Goal: Information Seeking & Learning: Learn about a topic

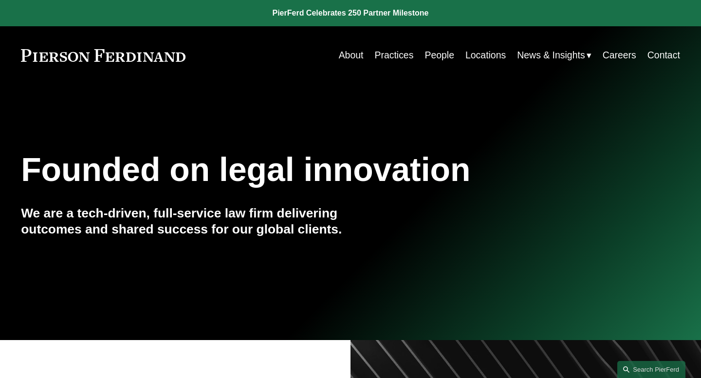
click at [452, 60] on nav "About Practices People Locations News & Insights News Insights Blogs Careers Co…" at bounding box center [509, 55] width 341 height 19
click at [446, 58] on link "People" at bounding box center [440, 55] width 30 height 19
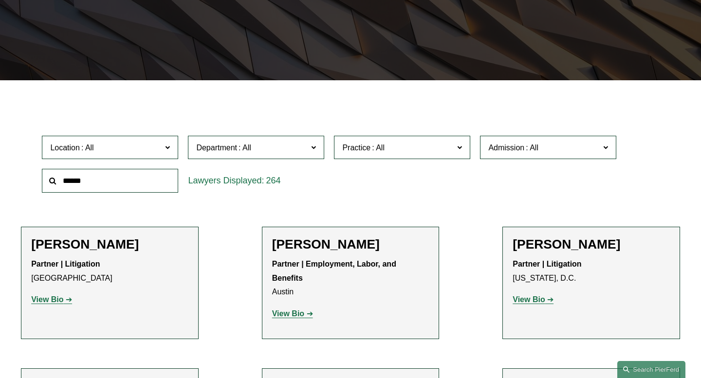
scroll to position [242, 0]
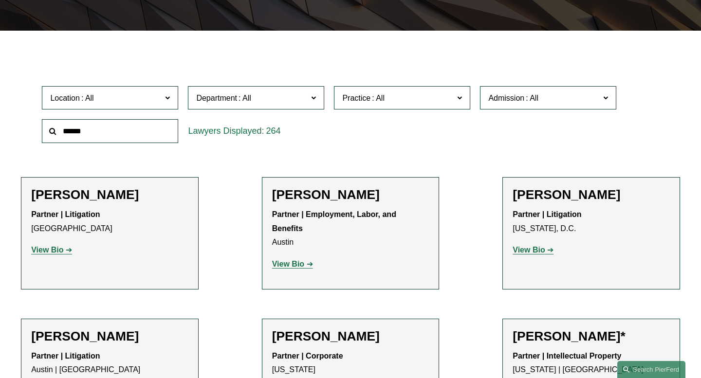
click at [412, 110] on label "Practice" at bounding box center [402, 98] width 136 height 24
click at [559, 98] on span "Admission" at bounding box center [545, 98] width 112 height 13
click at [90, 138] on input "text" at bounding box center [110, 131] width 136 height 24
type input "****"
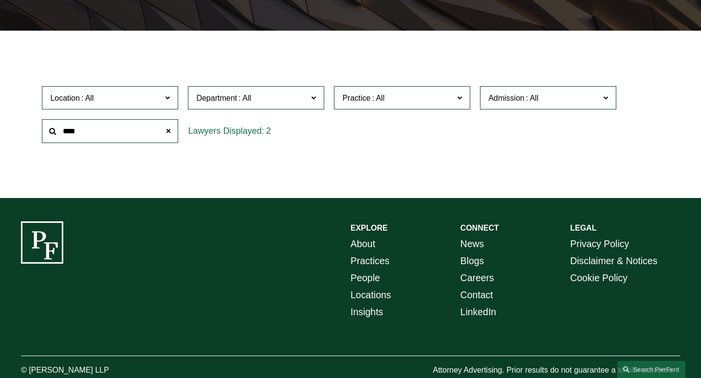
type input "****"
click at [127, 192] on div "Filter Location All Atlanta Austin Bellevue Boston Charlotte Chicago Cincinnati…" at bounding box center [350, 121] width 701 height 153
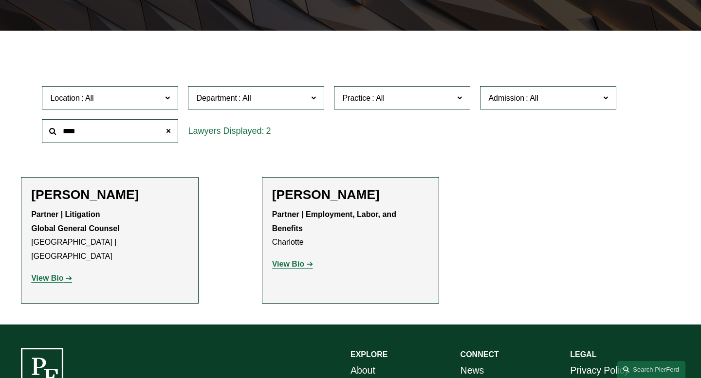
click at [52, 274] on strong "View Bio" at bounding box center [47, 278] width 32 height 8
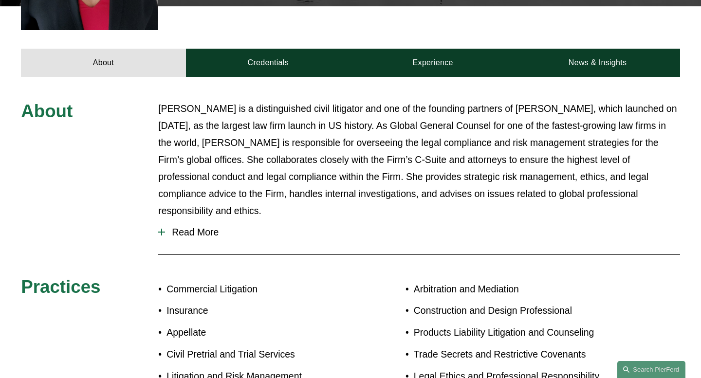
scroll to position [403, 0]
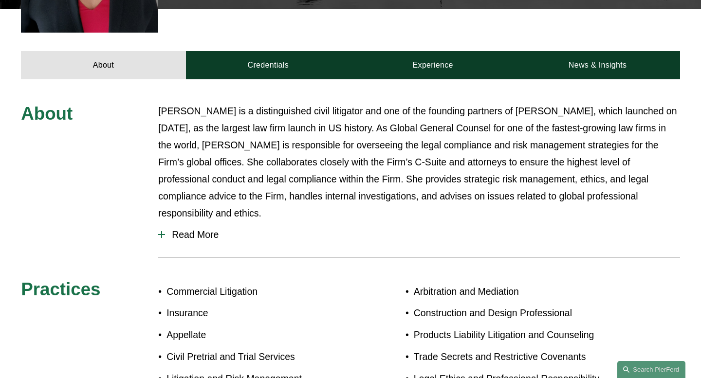
click at [203, 229] on span "Read More" at bounding box center [422, 234] width 515 height 11
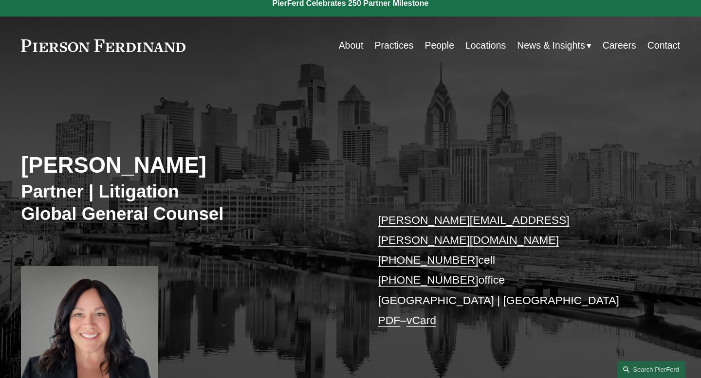
scroll to position [0, 0]
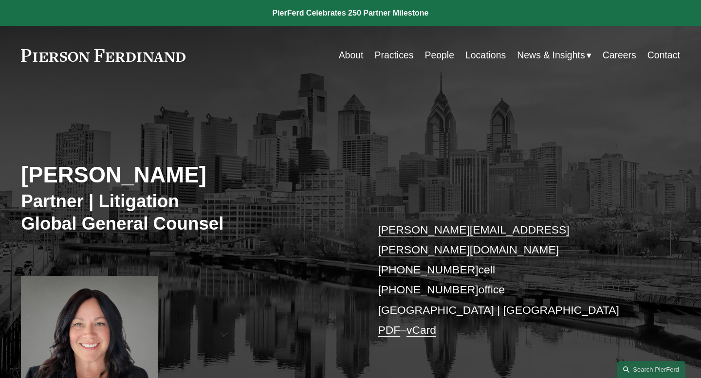
click at [436, 57] on link "People" at bounding box center [440, 55] width 30 height 19
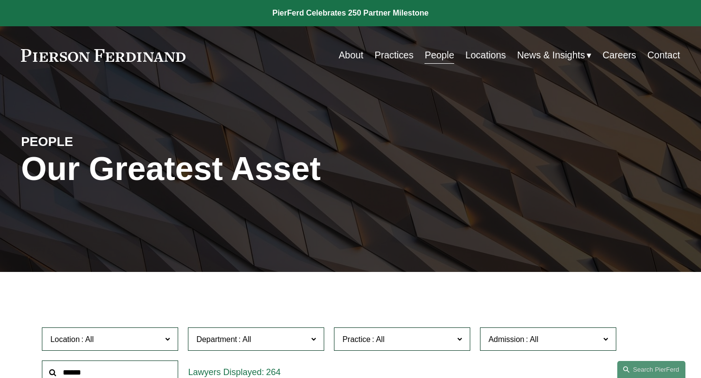
scroll to position [224, 0]
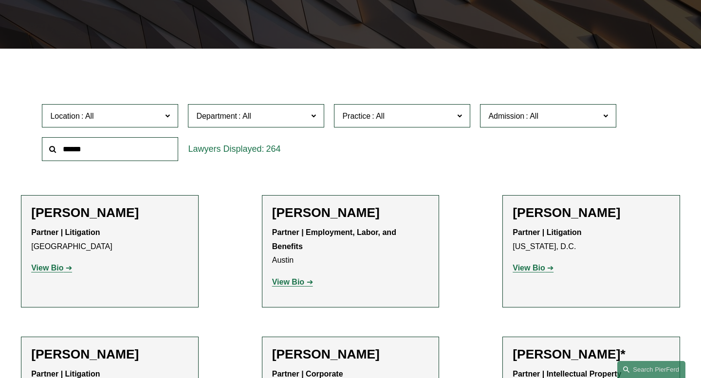
click at [293, 117] on span "Department" at bounding box center [252, 116] width 112 height 13
click at [0, 0] on link "Litigation" at bounding box center [0, 0] width 0 height 0
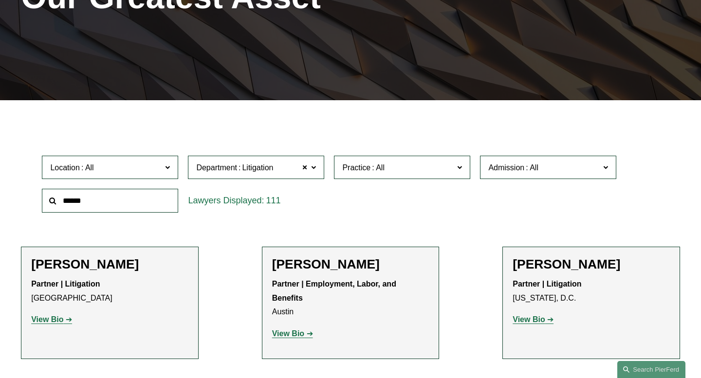
scroll to position [172, 0]
click at [536, 177] on label "Admission" at bounding box center [548, 168] width 136 height 24
click at [0, 0] on link "[US_STATE]" at bounding box center [0, 0] width 0 height 0
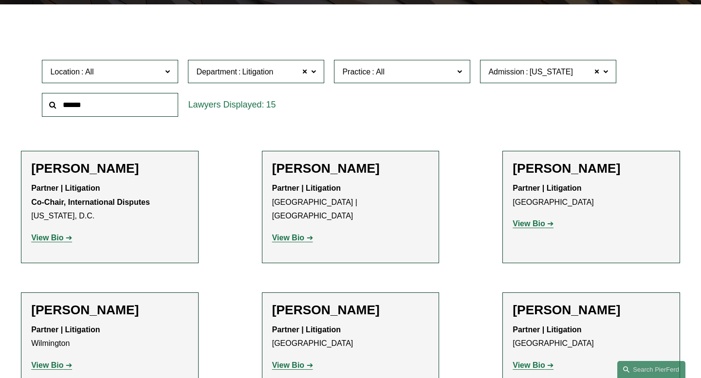
scroll to position [268, 0]
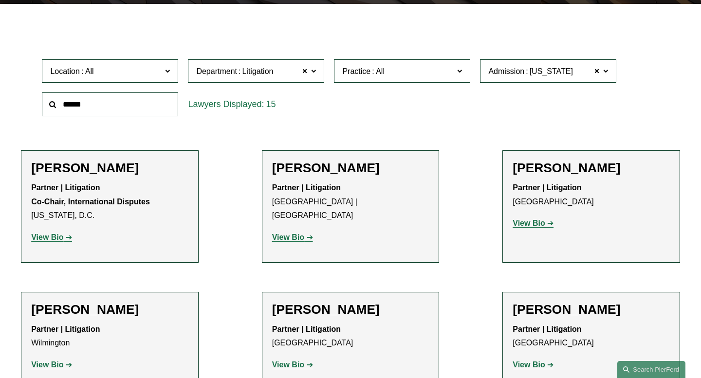
click at [542, 224] on strong "View Bio" at bounding box center [529, 223] width 32 height 8
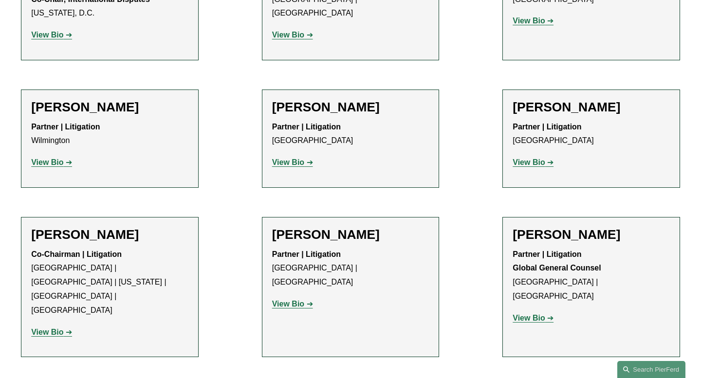
scroll to position [471, 0]
click at [301, 157] on p "View Bio" at bounding box center [350, 162] width 157 height 14
click at [301, 161] on strong "View Bio" at bounding box center [288, 162] width 32 height 8
click at [530, 165] on strong "View Bio" at bounding box center [529, 162] width 32 height 8
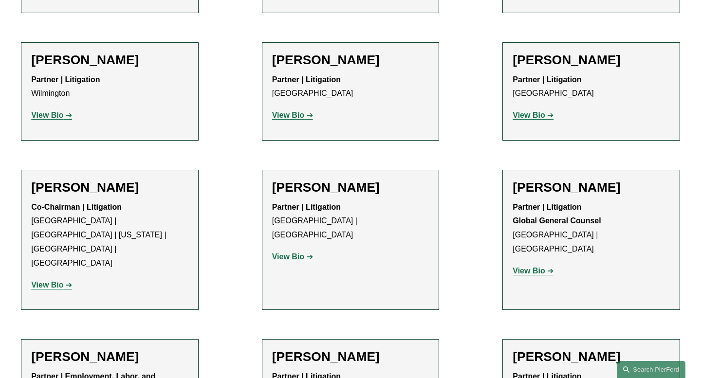
scroll to position [523, 0]
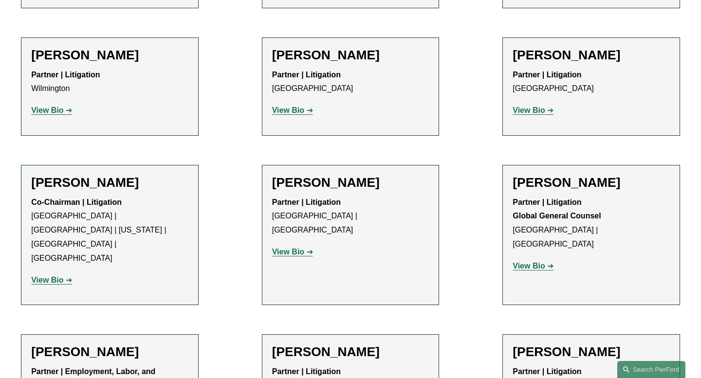
click at [285, 248] on strong "View Bio" at bounding box center [288, 252] width 32 height 8
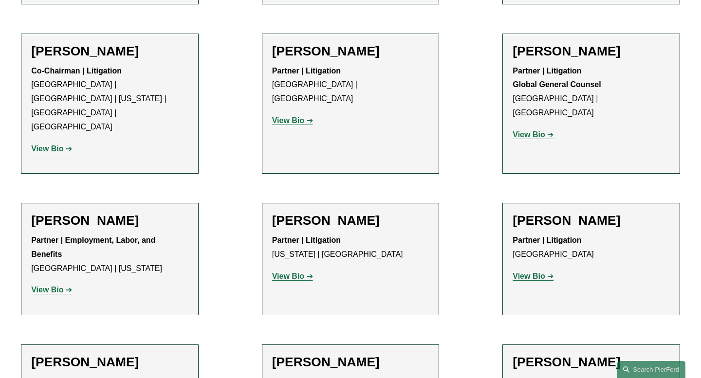
scroll to position [690, 0]
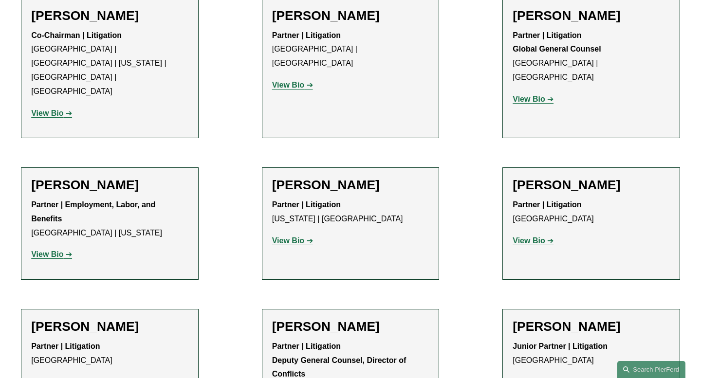
click at [543, 95] on strong "View Bio" at bounding box center [529, 99] width 32 height 8
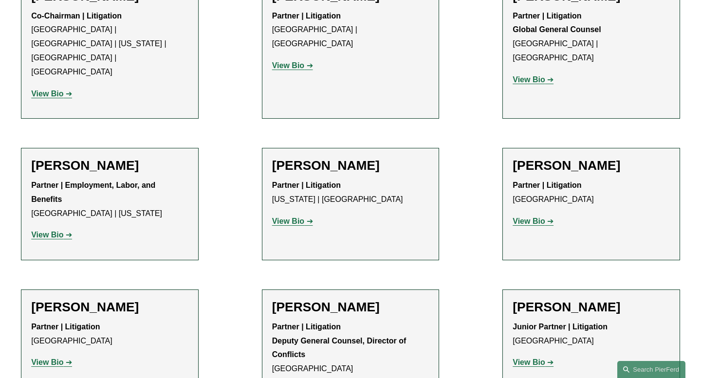
scroll to position [709, 0]
click at [302, 218] on strong "View Bio" at bounding box center [288, 222] width 32 height 8
click at [531, 218] on strong "View Bio" at bounding box center [529, 222] width 32 height 8
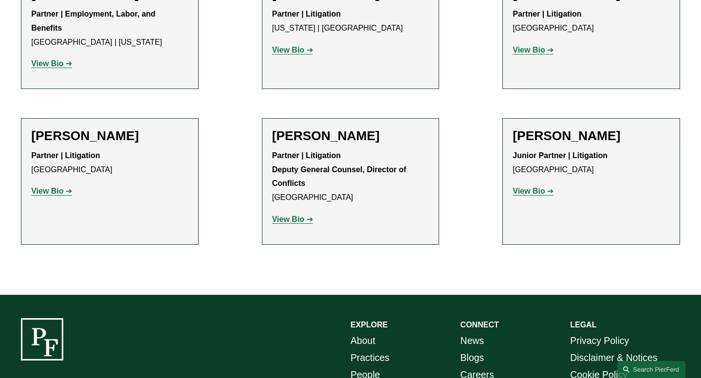
scroll to position [874, 0]
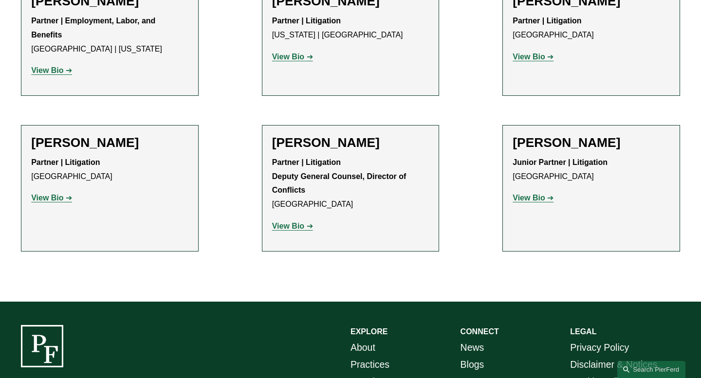
click at [285, 222] on strong "View Bio" at bounding box center [288, 226] width 32 height 8
click at [56, 191] on p "View Bio" at bounding box center [109, 198] width 157 height 14
click at [54, 194] on strong "View Bio" at bounding box center [47, 198] width 32 height 8
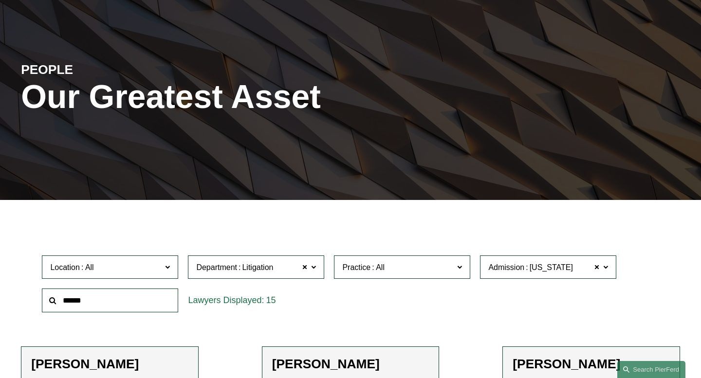
scroll to position [94, 0]
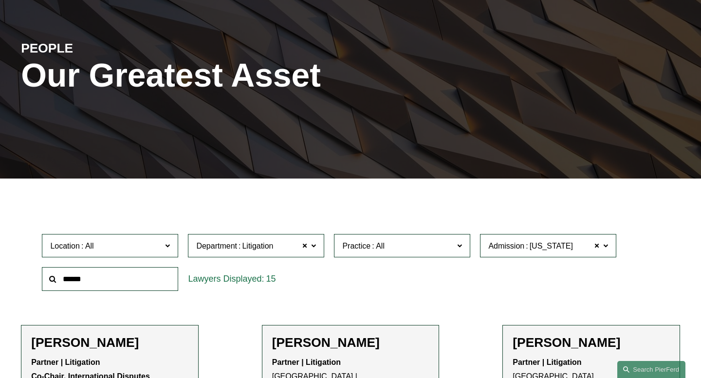
click at [387, 256] on label "Practice" at bounding box center [402, 246] width 136 height 24
click at [0, 0] on link "Professional and Management Liability" at bounding box center [0, 0] width 0 height 0
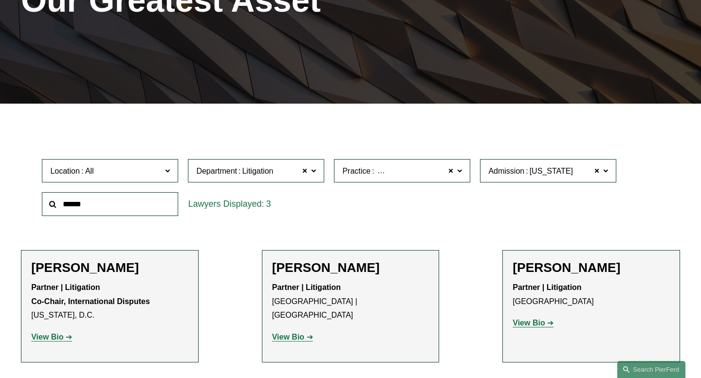
scroll to position [172, 0]
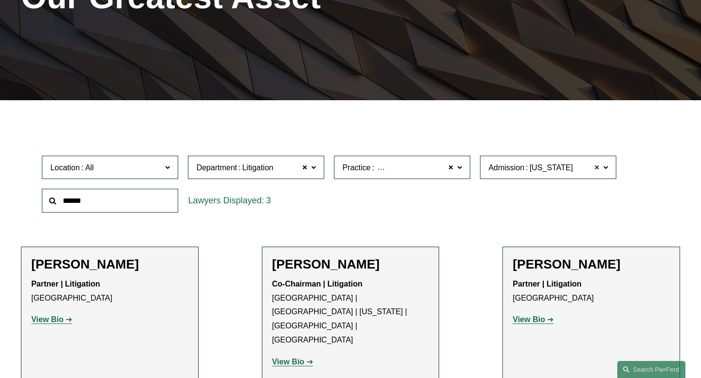
click at [597, 166] on span at bounding box center [597, 167] width 6 height 13
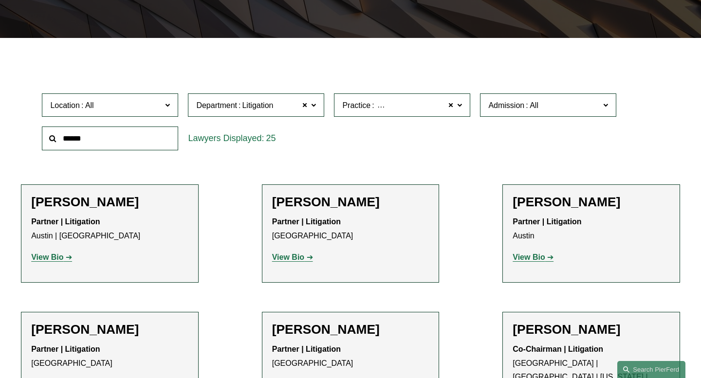
scroll to position [230, 0]
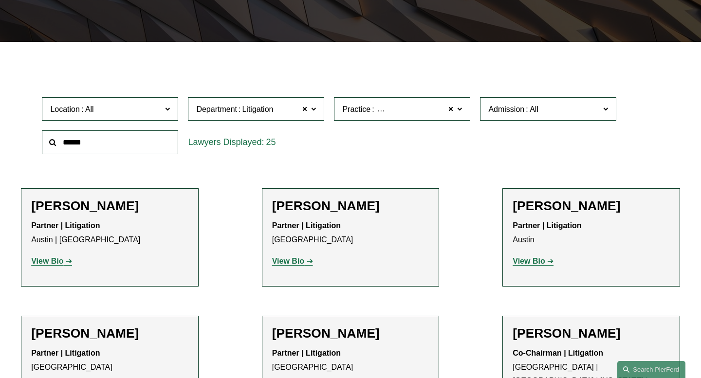
click at [553, 114] on span "Admission" at bounding box center [545, 109] width 112 height 13
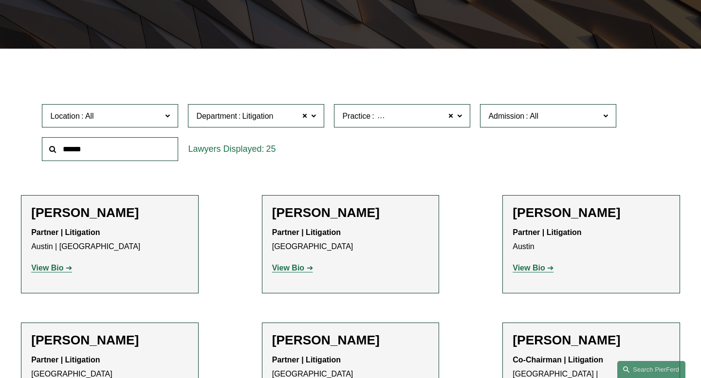
click at [0, 0] on link "California" at bounding box center [0, 0] width 0 height 0
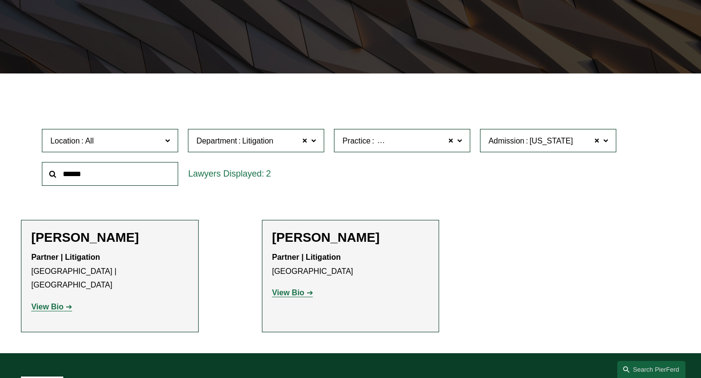
scroll to position [200, 0]
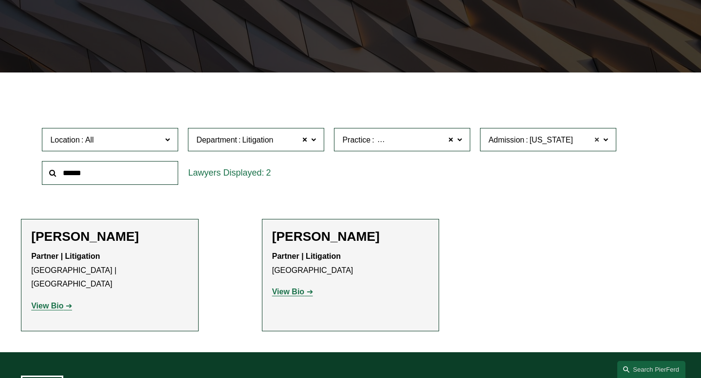
click at [599, 137] on span at bounding box center [597, 139] width 6 height 13
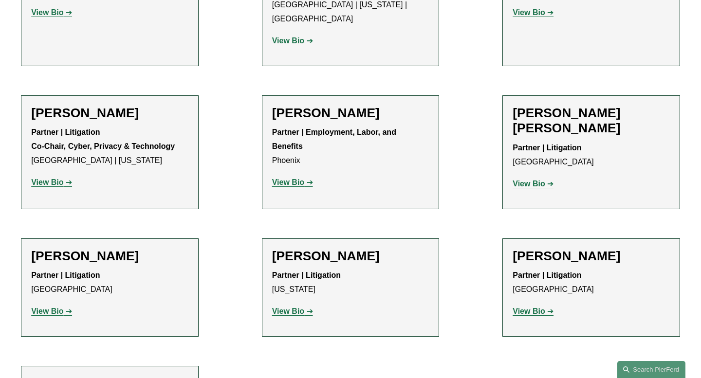
scroll to position [1218, 0]
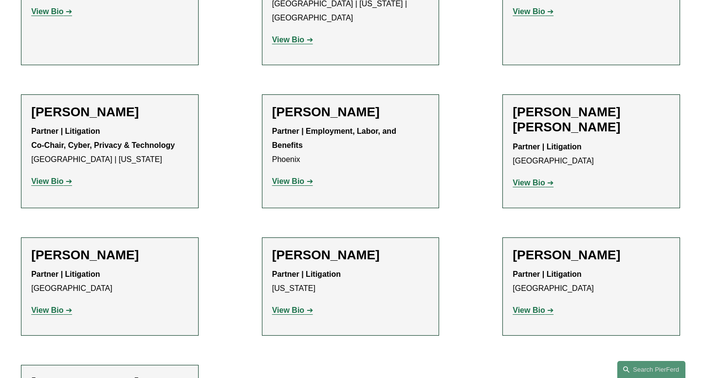
click at [539, 306] on strong "View Bio" at bounding box center [529, 310] width 32 height 8
click at [55, 306] on strong "View Bio" at bounding box center [47, 310] width 32 height 8
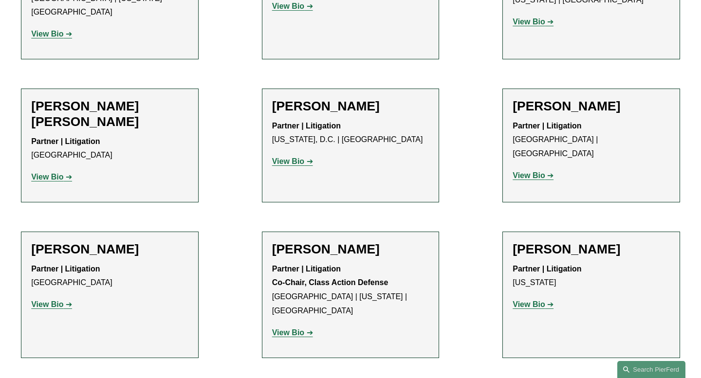
scroll to position [926, 0]
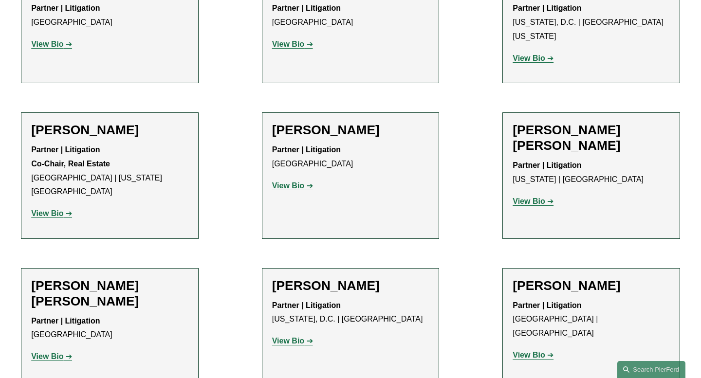
scroll to position [742, 0]
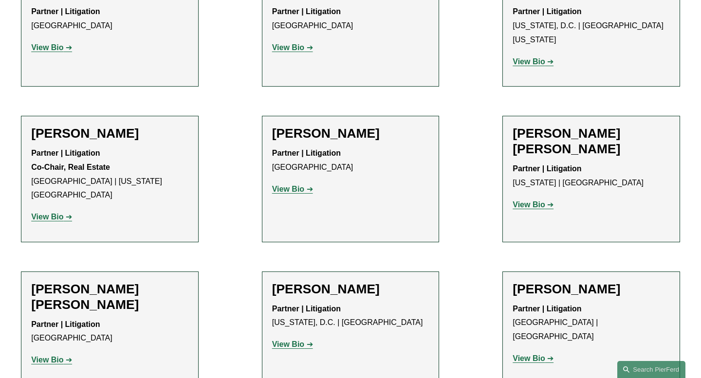
click at [57, 356] on strong "View Bio" at bounding box center [47, 360] width 32 height 8
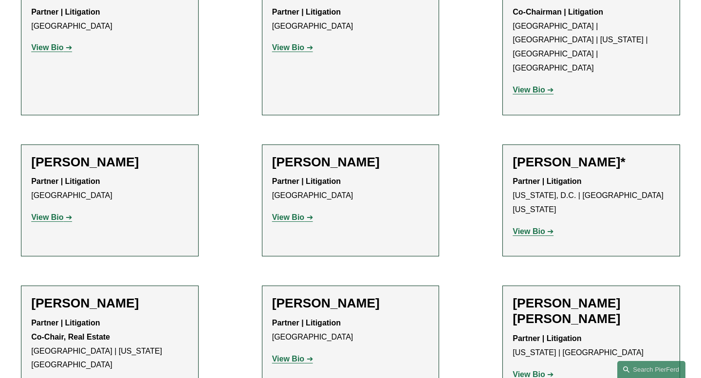
scroll to position [574, 0]
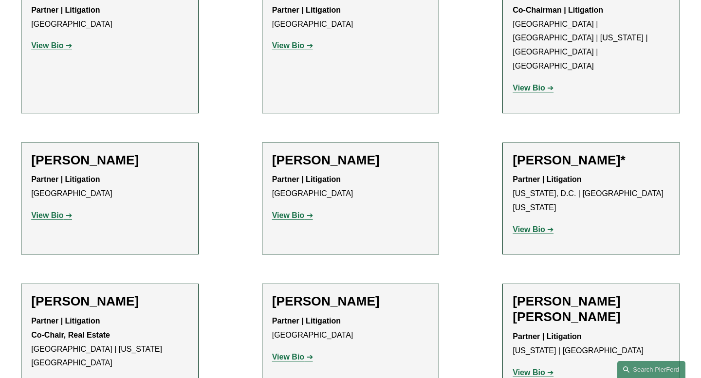
click at [290, 353] on strong "View Bio" at bounding box center [288, 357] width 32 height 8
click at [292, 211] on strong "View Bio" at bounding box center [288, 215] width 32 height 8
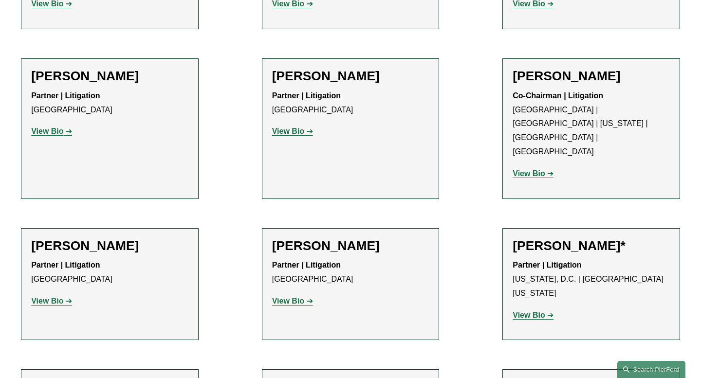
scroll to position [465, 0]
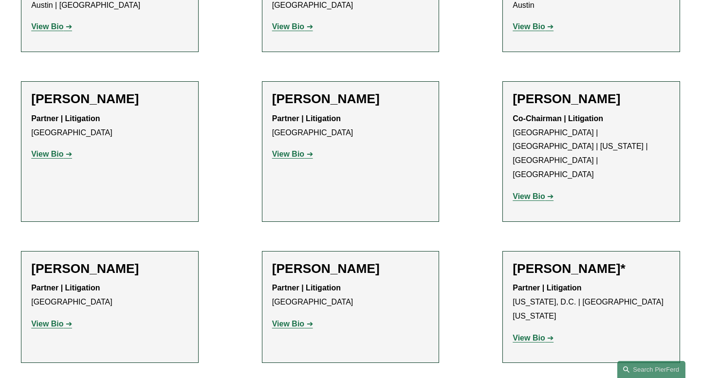
click at [44, 320] on strong "View Bio" at bounding box center [47, 324] width 32 height 8
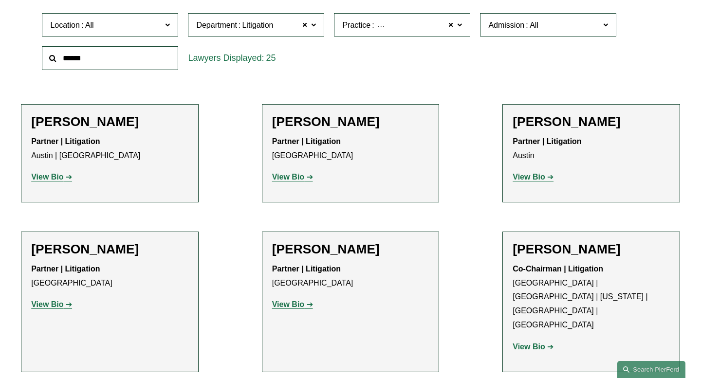
scroll to position [314, 0]
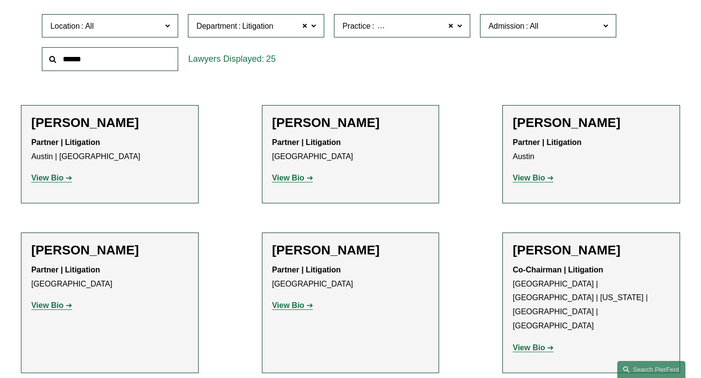
click at [55, 304] on strong "View Bio" at bounding box center [47, 305] width 32 height 8
click at [293, 179] on strong "View Bio" at bounding box center [288, 178] width 32 height 8
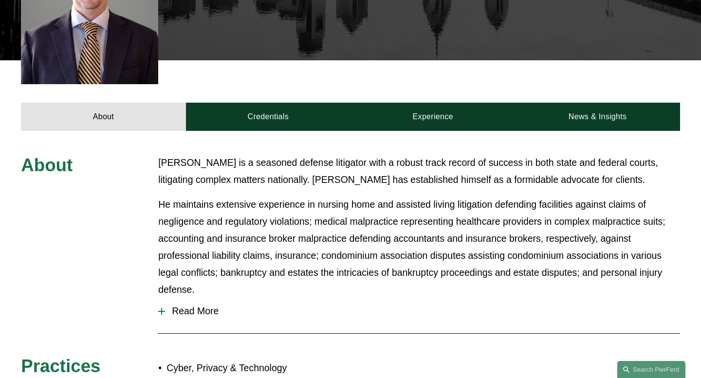
scroll to position [337, 0]
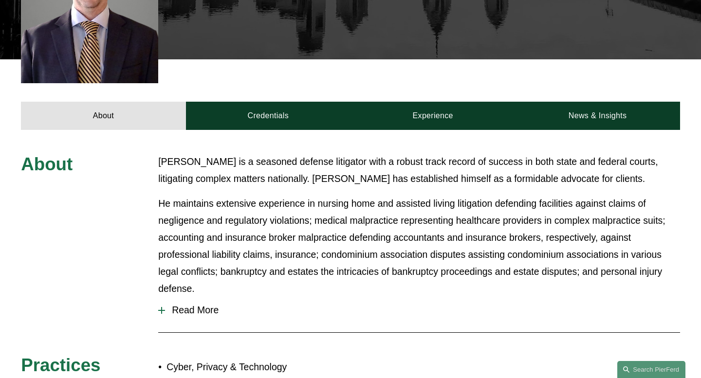
click at [199, 305] on span "Read More" at bounding box center [422, 310] width 515 height 11
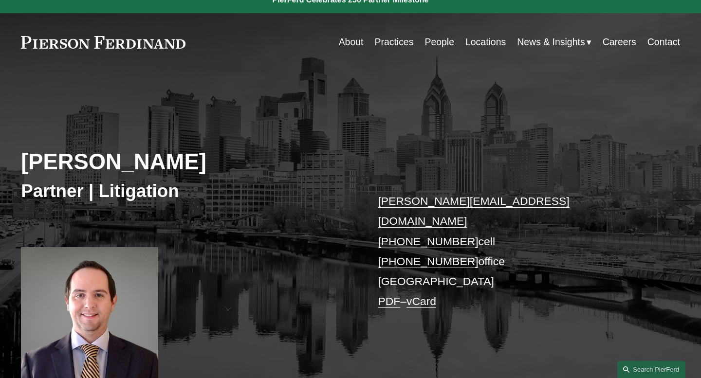
scroll to position [0, 0]
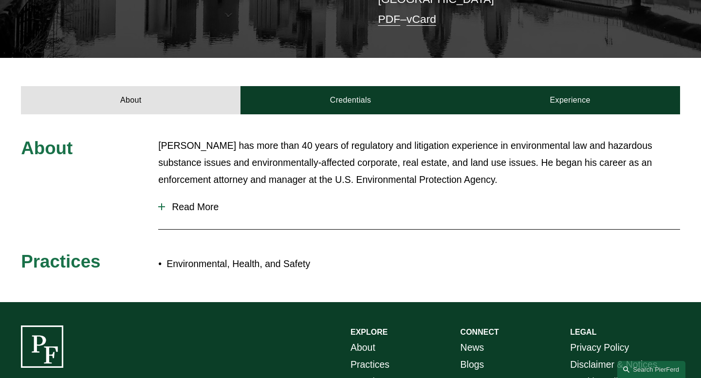
scroll to position [319, 0]
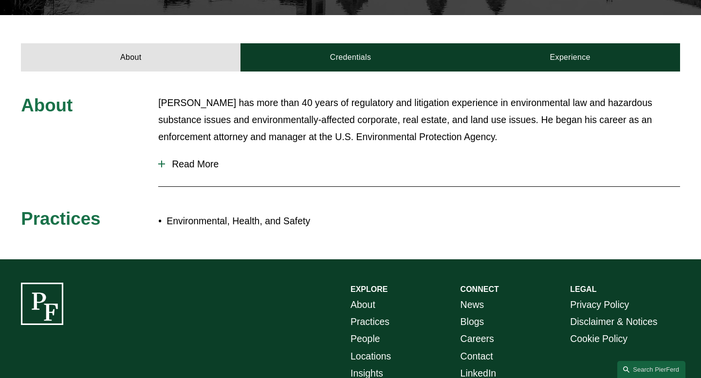
click at [175, 159] on span "Read More" at bounding box center [422, 164] width 515 height 11
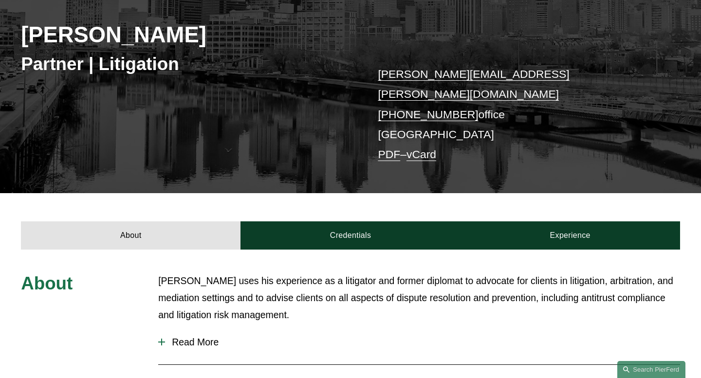
scroll to position [298, 0]
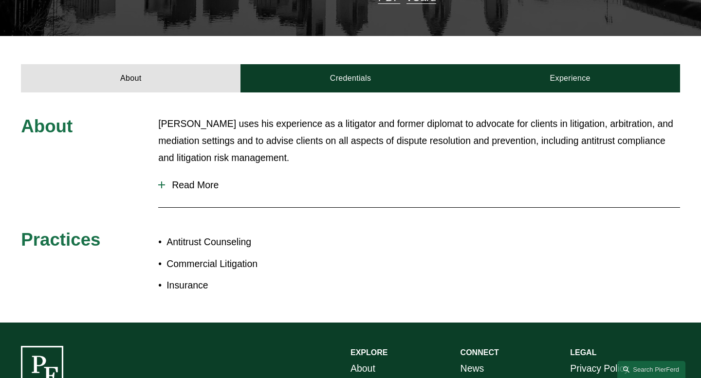
click at [284, 115] on p "Jeff Duffy uses his experience as a litigator and former diplomat to advocate f…" at bounding box center [419, 140] width 522 height 51
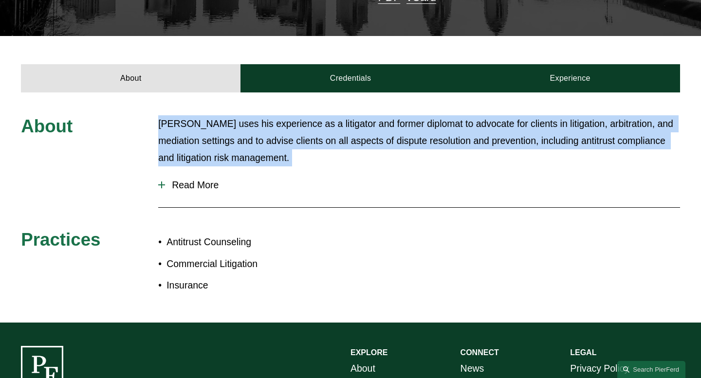
click at [284, 115] on p "Jeff Duffy uses his experience as a litigator and former diplomat to advocate f…" at bounding box center [419, 140] width 522 height 51
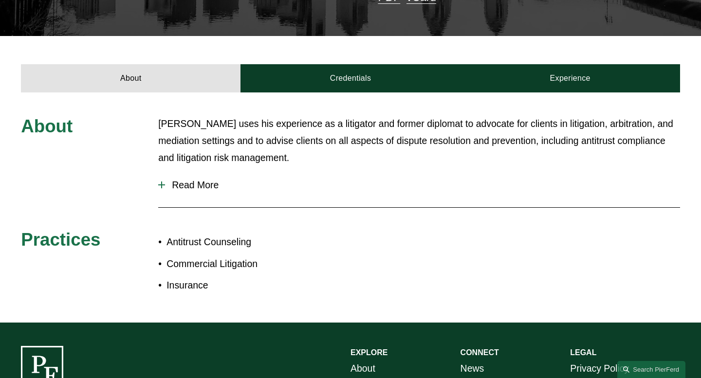
click at [210, 180] on span "Read More" at bounding box center [422, 185] width 515 height 11
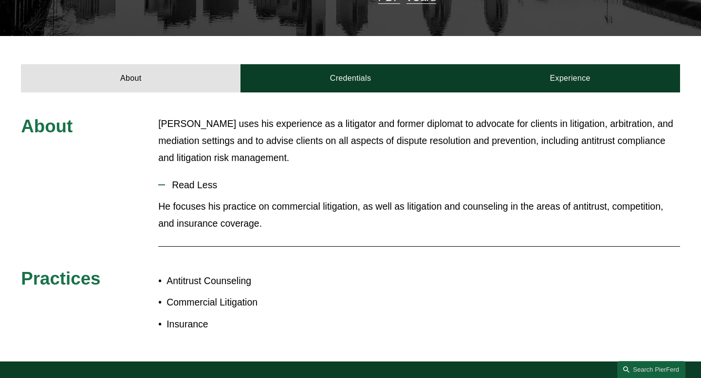
click at [235, 130] on p "Jeff Duffy uses his experience as a litigator and former diplomat to advocate f…" at bounding box center [419, 140] width 522 height 51
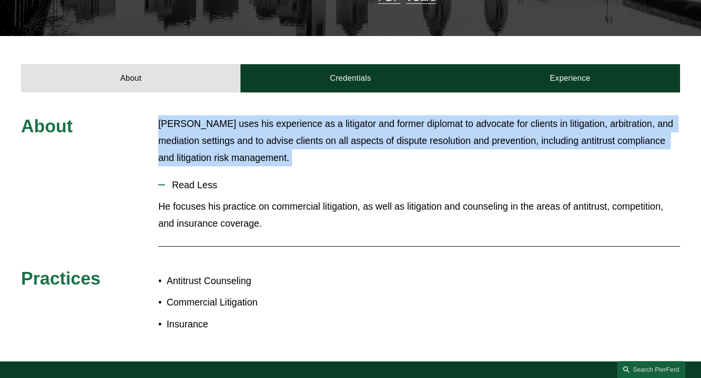
click at [235, 130] on p "Jeff Duffy uses his experience as a litigator and former diplomat to advocate f…" at bounding box center [419, 140] width 522 height 51
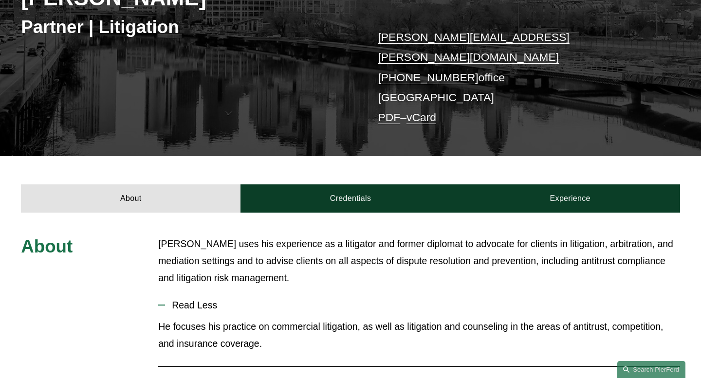
scroll to position [222, 0]
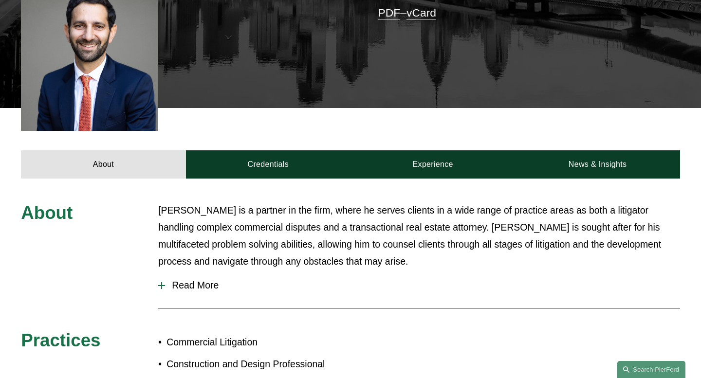
scroll to position [328, 0]
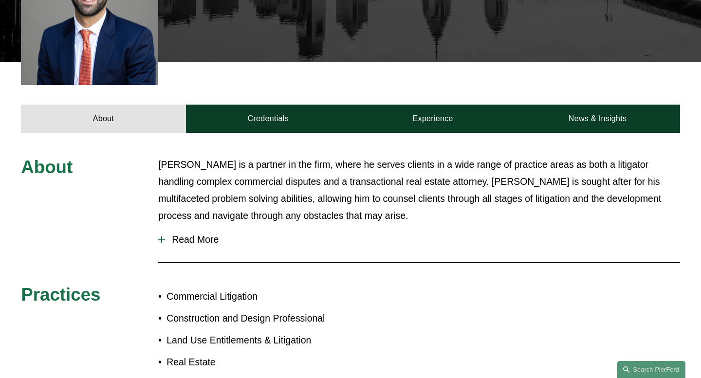
click at [192, 234] on span "Read More" at bounding box center [422, 239] width 515 height 11
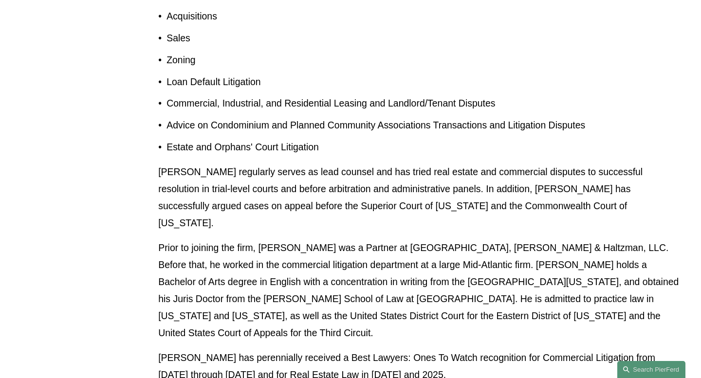
scroll to position [875, 0]
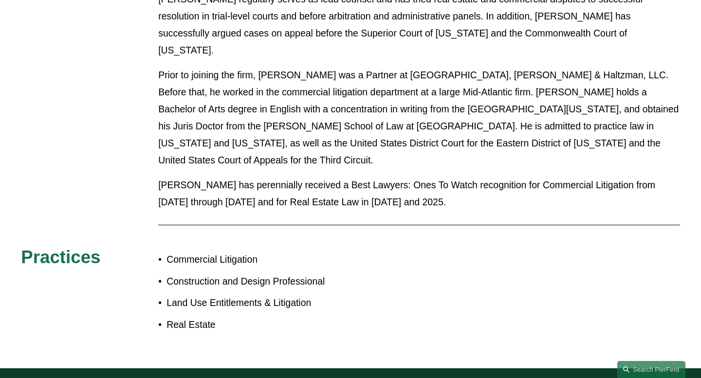
click at [311, 77] on p "Prior to joining the firm, [PERSON_NAME] was a Partner at [GEOGRAPHIC_DATA], [P…" at bounding box center [419, 118] width 522 height 102
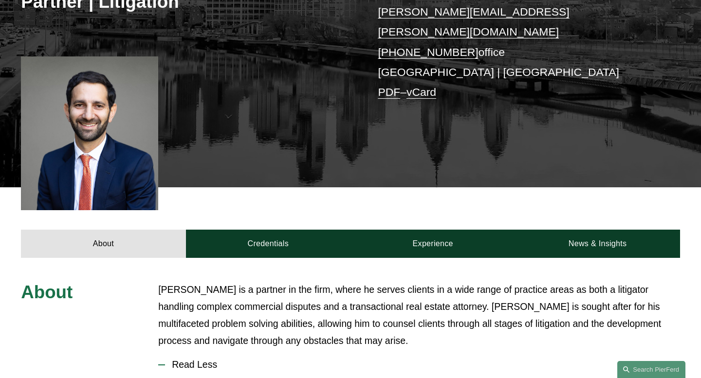
scroll to position [11, 0]
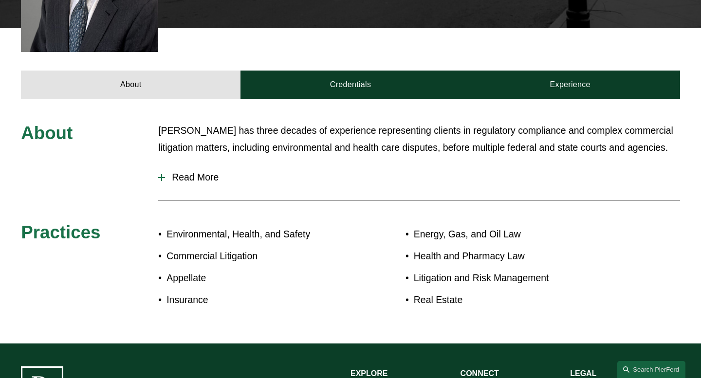
scroll to position [374, 0]
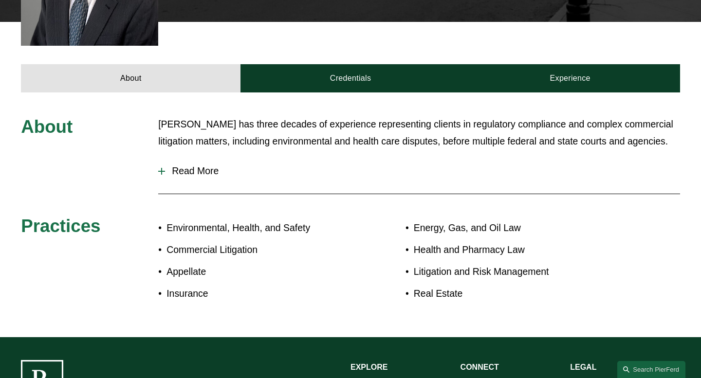
click at [195, 158] on button "Read More" at bounding box center [419, 171] width 522 height 26
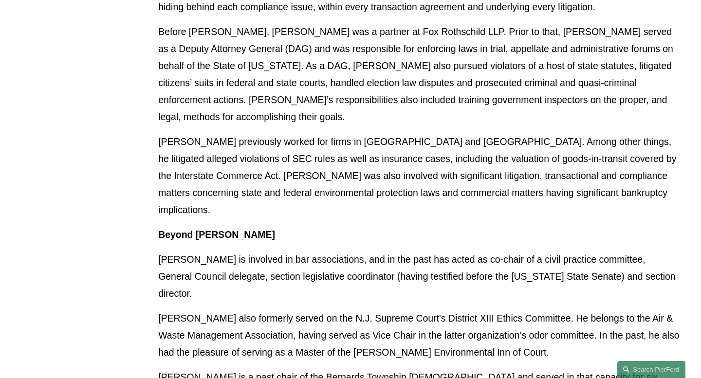
scroll to position [841, 0]
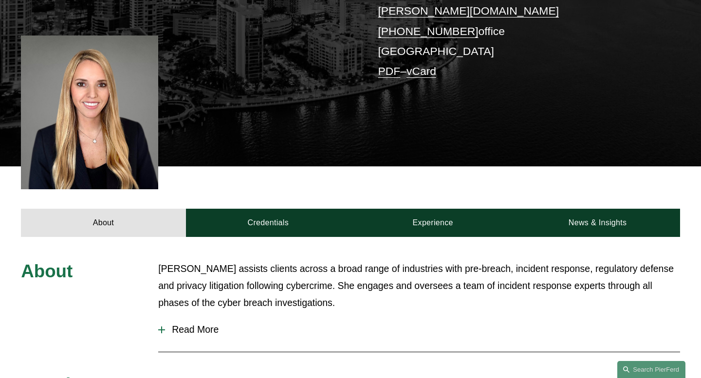
scroll to position [226, 0]
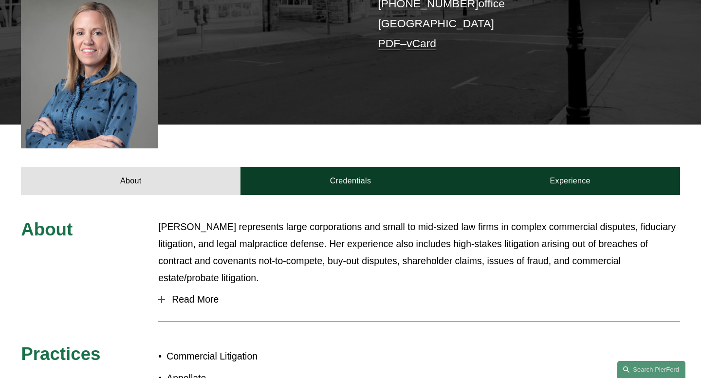
scroll to position [403, 0]
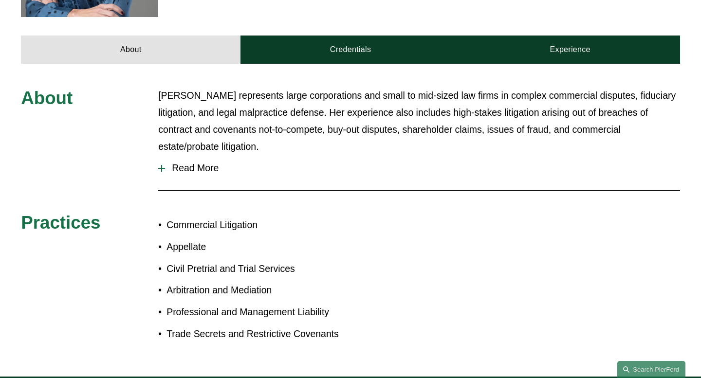
click at [195, 155] on button "Read More" at bounding box center [419, 168] width 522 height 26
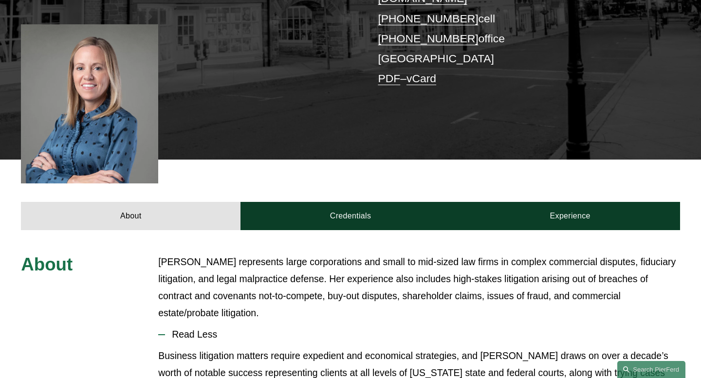
scroll to position [107, 0]
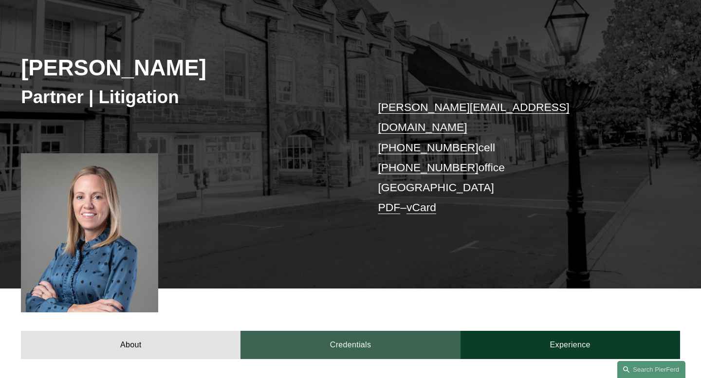
click at [363, 331] on link "Credentials" at bounding box center [351, 345] width 220 height 28
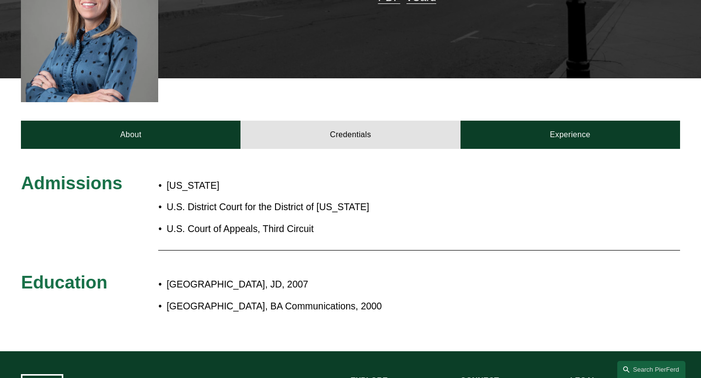
scroll to position [238, 0]
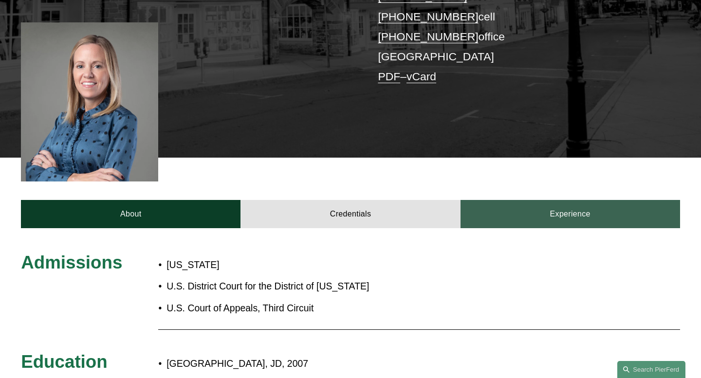
click at [529, 200] on link "Experience" at bounding box center [571, 214] width 220 height 28
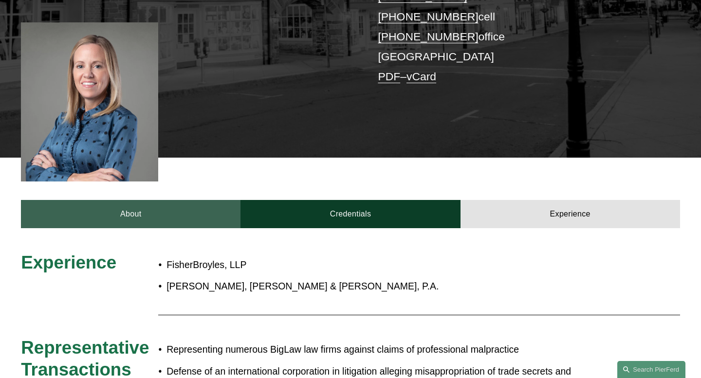
click at [112, 200] on link "About" at bounding box center [131, 214] width 220 height 28
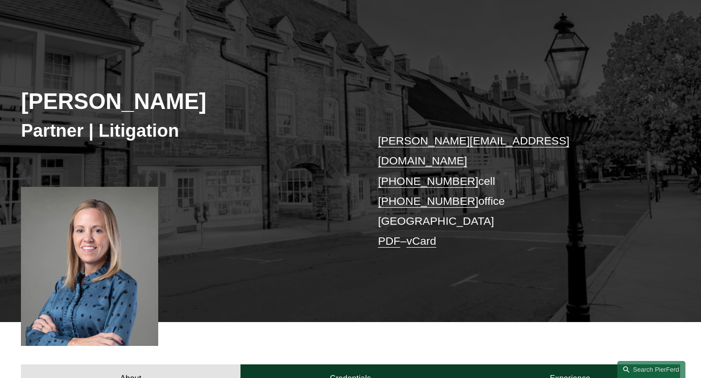
scroll to position [0, 0]
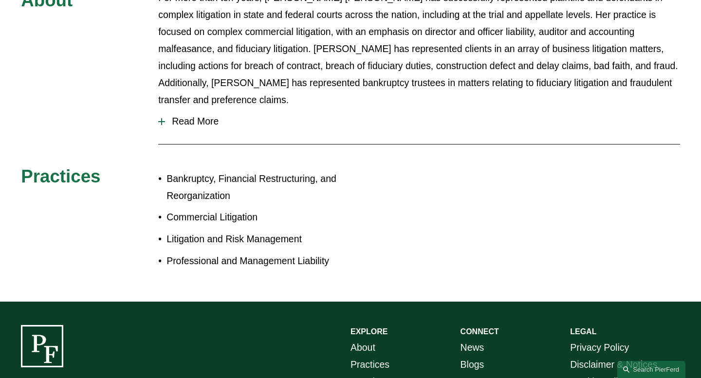
scroll to position [403, 0]
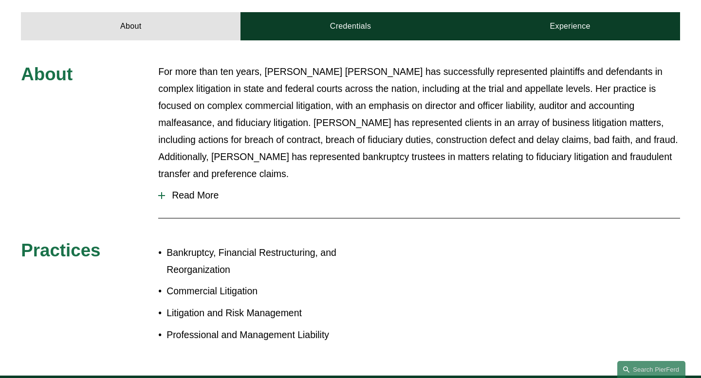
click at [202, 190] on span "Read More" at bounding box center [422, 195] width 515 height 11
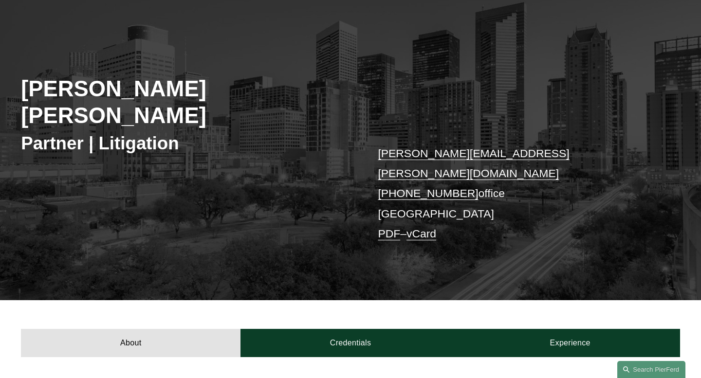
scroll to position [87, 0]
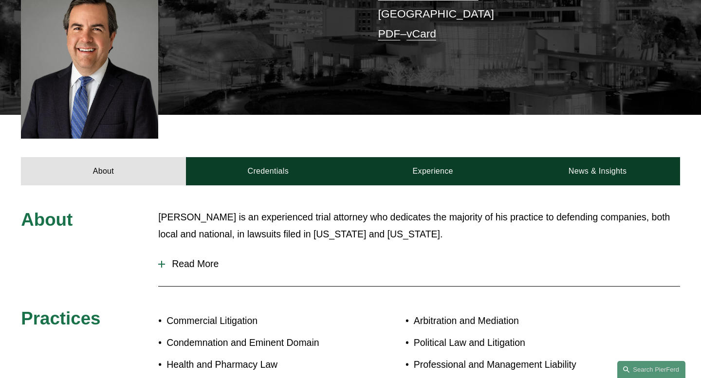
scroll to position [318, 0]
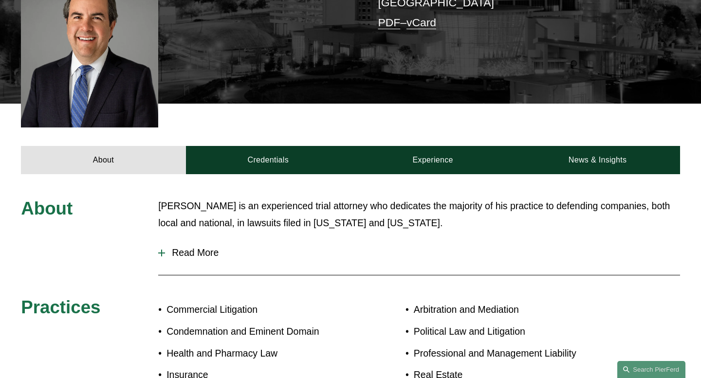
click at [188, 247] on span "Read More" at bounding box center [422, 252] width 515 height 11
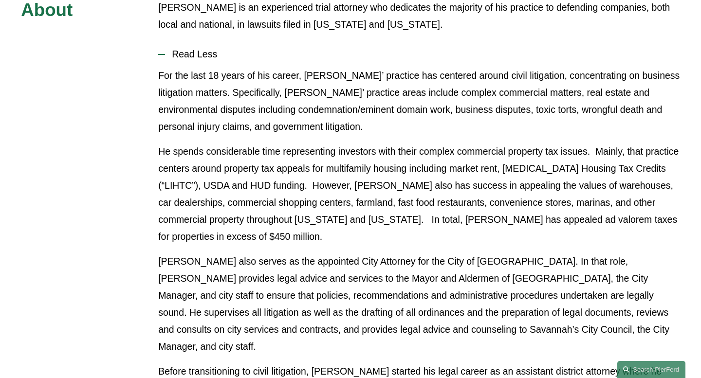
scroll to position [521, 0]
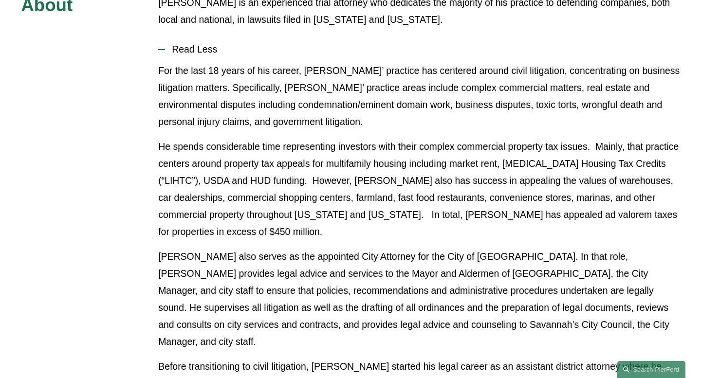
click at [262, 192] on p "He spends considerable time representing investors with their complex commercia…" at bounding box center [419, 189] width 522 height 102
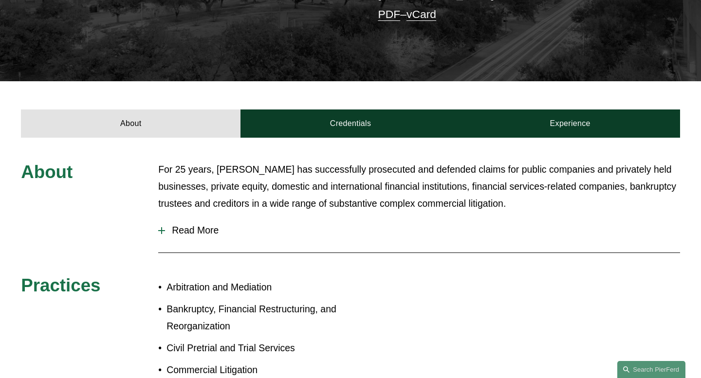
scroll to position [378, 0]
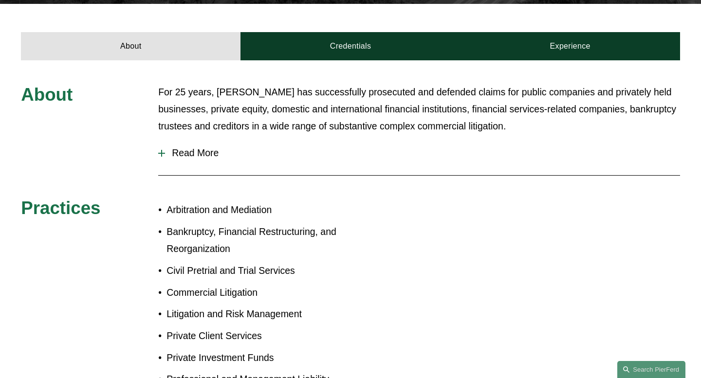
click at [200, 148] on span "Read More" at bounding box center [422, 153] width 515 height 11
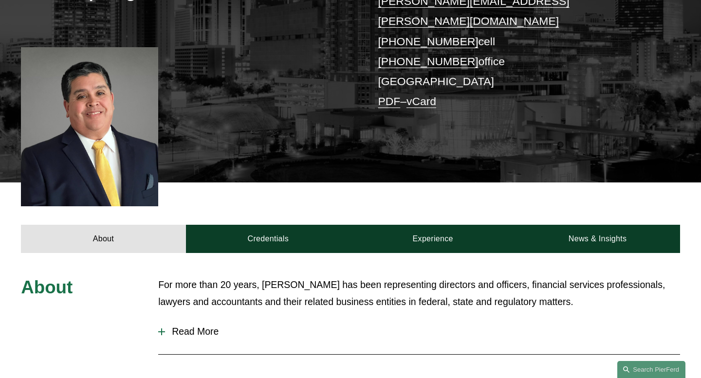
scroll to position [347, 0]
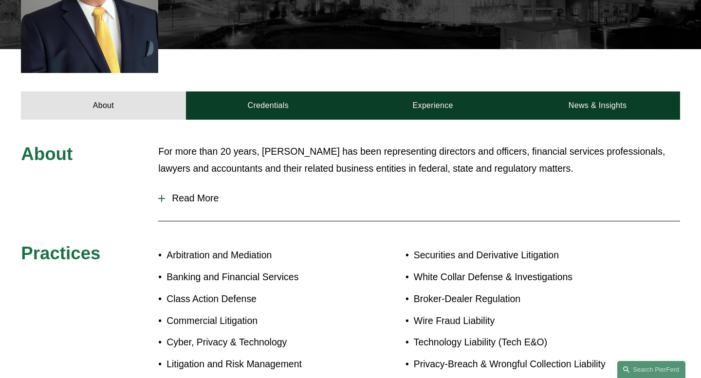
click at [198, 193] on span "Read More" at bounding box center [422, 198] width 515 height 11
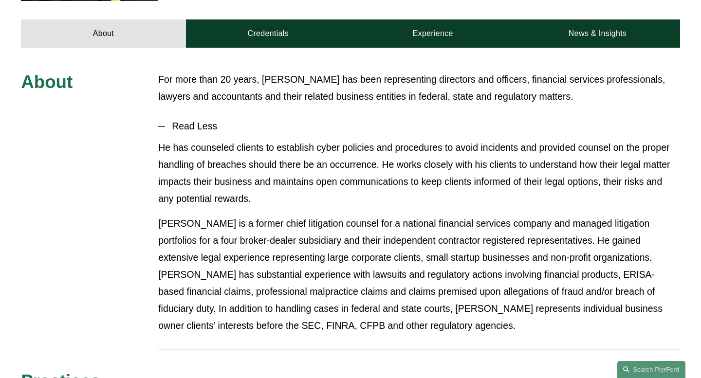
scroll to position [446, 0]
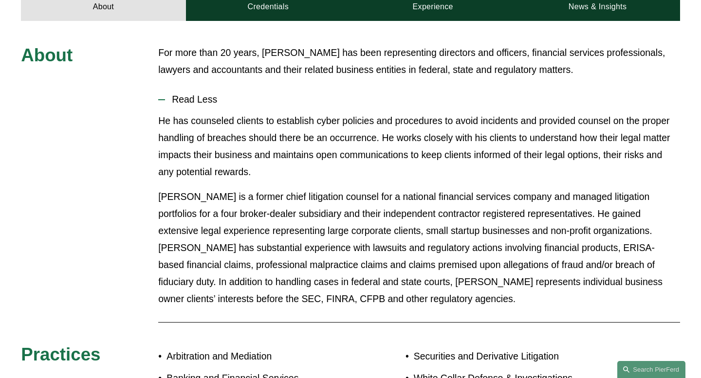
click at [230, 147] on p "He has counseled clients to establish cyber policies and procedures to avoid in…" at bounding box center [419, 147] width 522 height 68
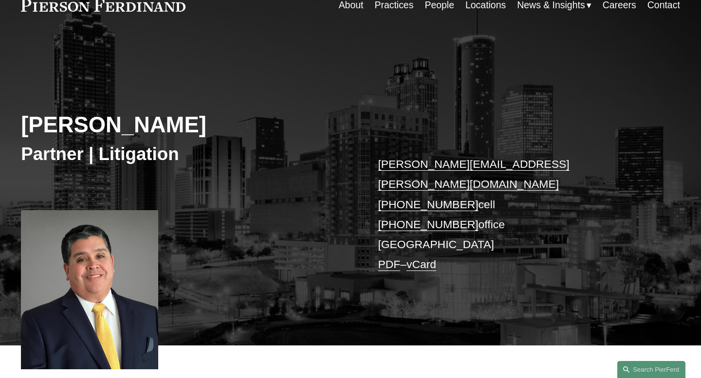
scroll to position [48, 0]
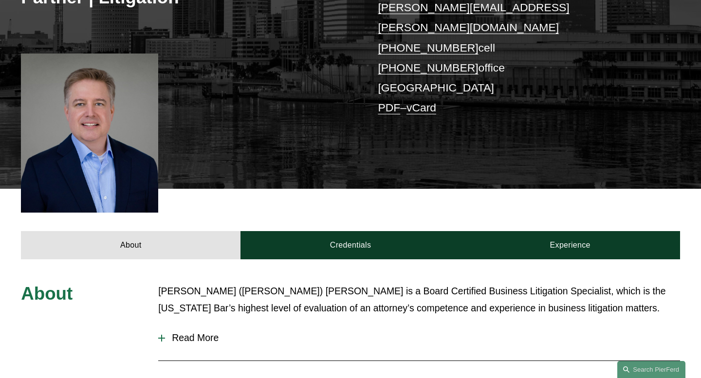
scroll to position [282, 0]
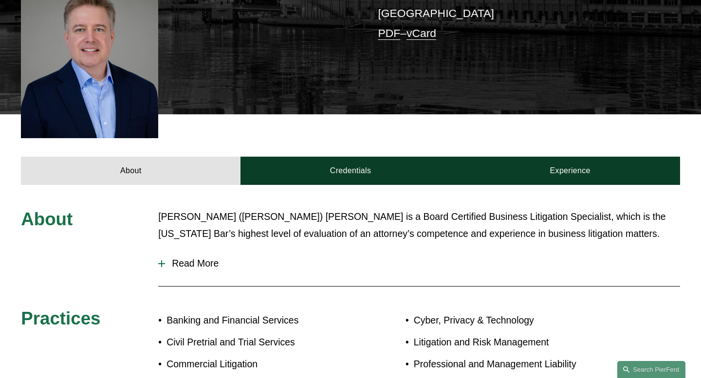
click at [194, 258] on span "Read More" at bounding box center [422, 263] width 515 height 11
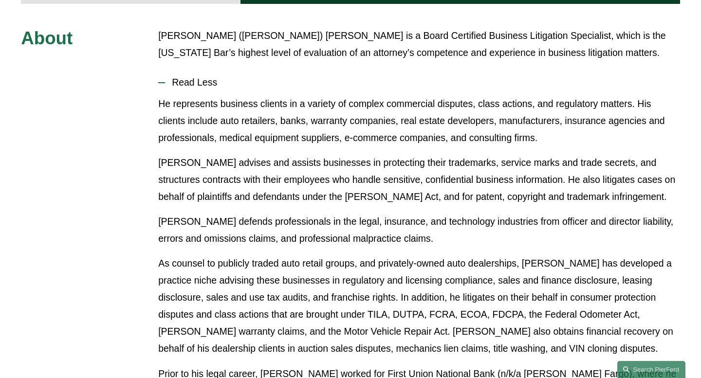
scroll to position [378, 0]
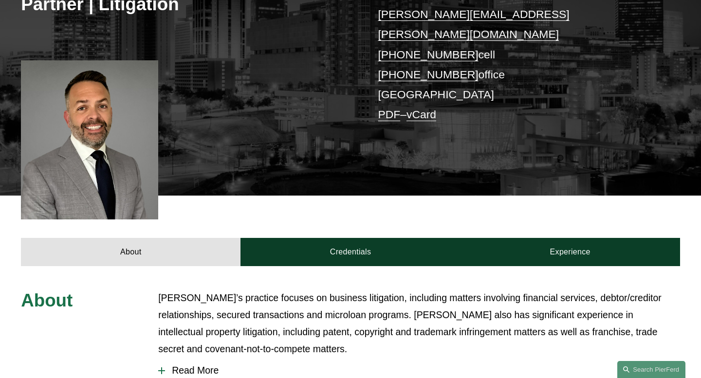
scroll to position [258, 0]
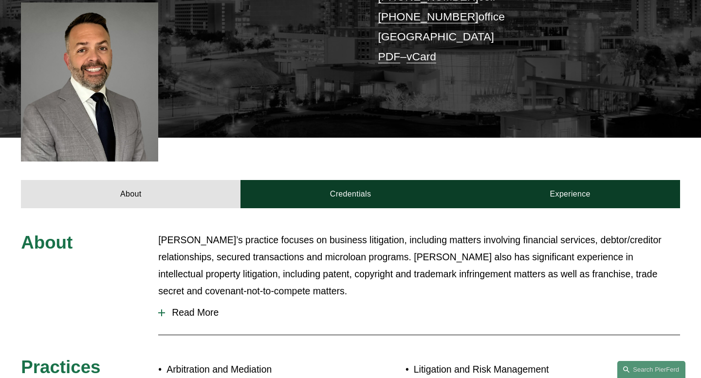
click at [188, 307] on span "Read More" at bounding box center [422, 312] width 515 height 11
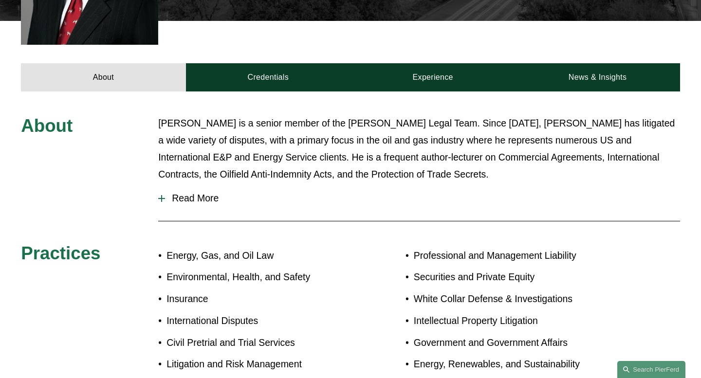
scroll to position [470, 0]
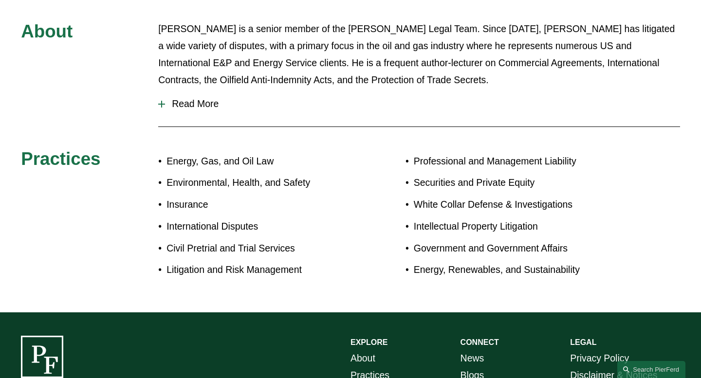
click at [190, 98] on span "Read More" at bounding box center [422, 103] width 515 height 11
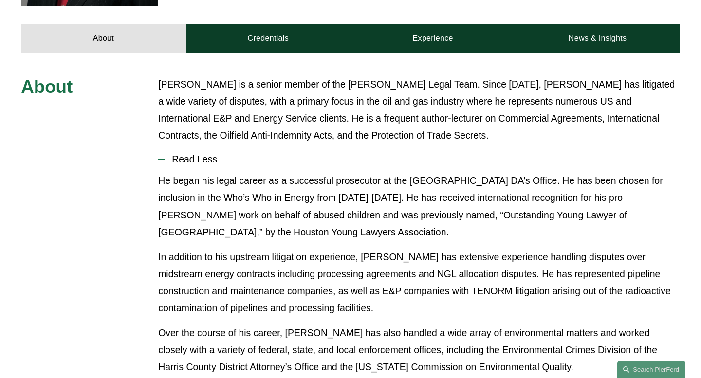
scroll to position [318, 0]
